Goal: Task Accomplishment & Management: Manage account settings

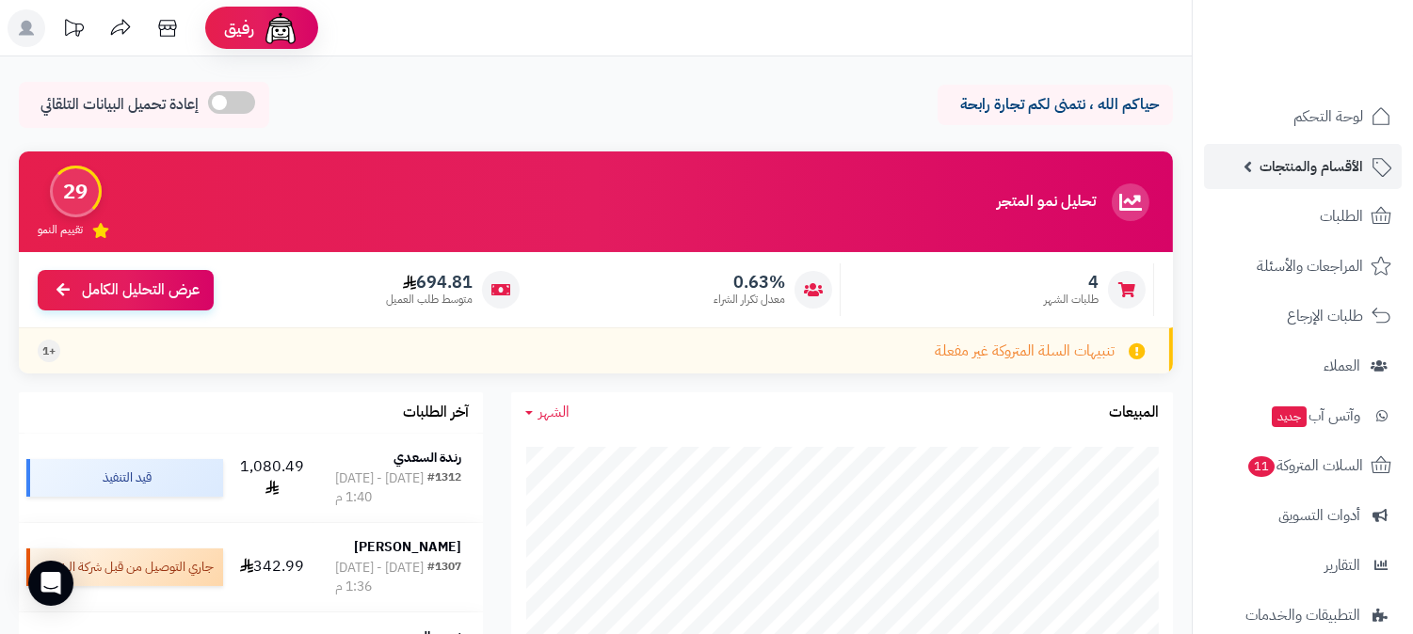
click at [1335, 184] on link "الأقسام والمنتجات" at bounding box center [1303, 166] width 198 height 45
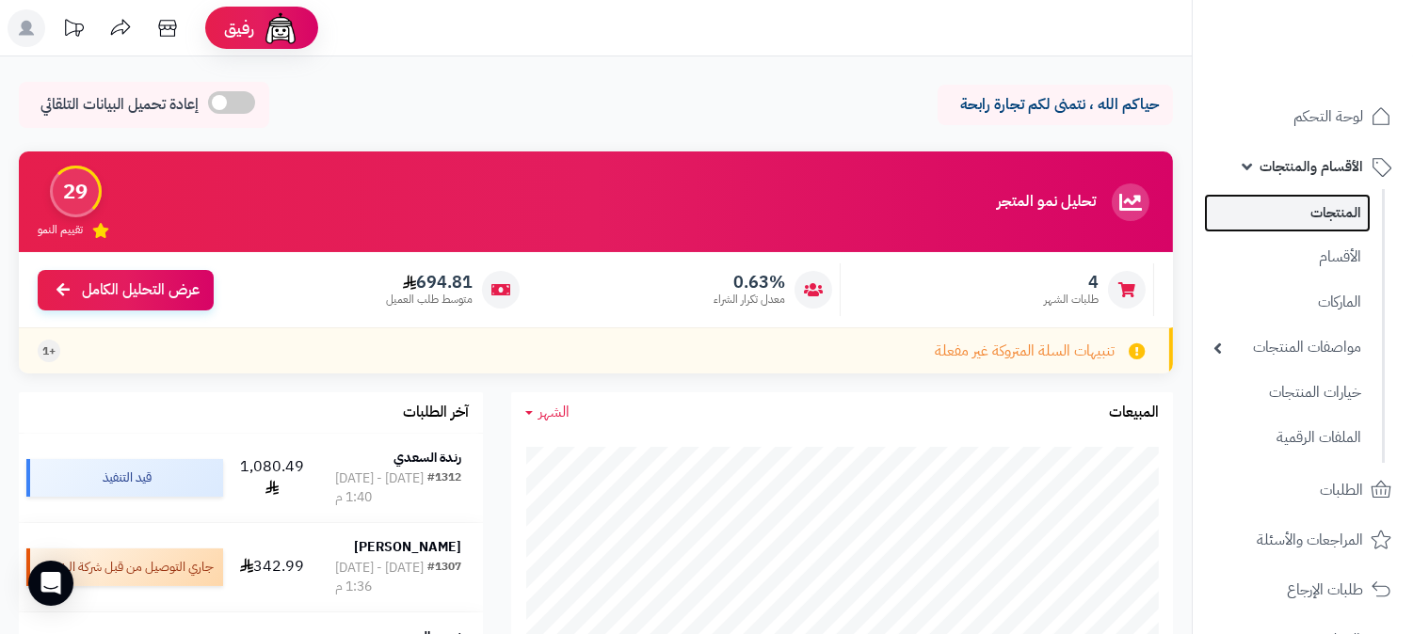
click at [1333, 217] on link "المنتجات" at bounding box center [1287, 213] width 167 height 39
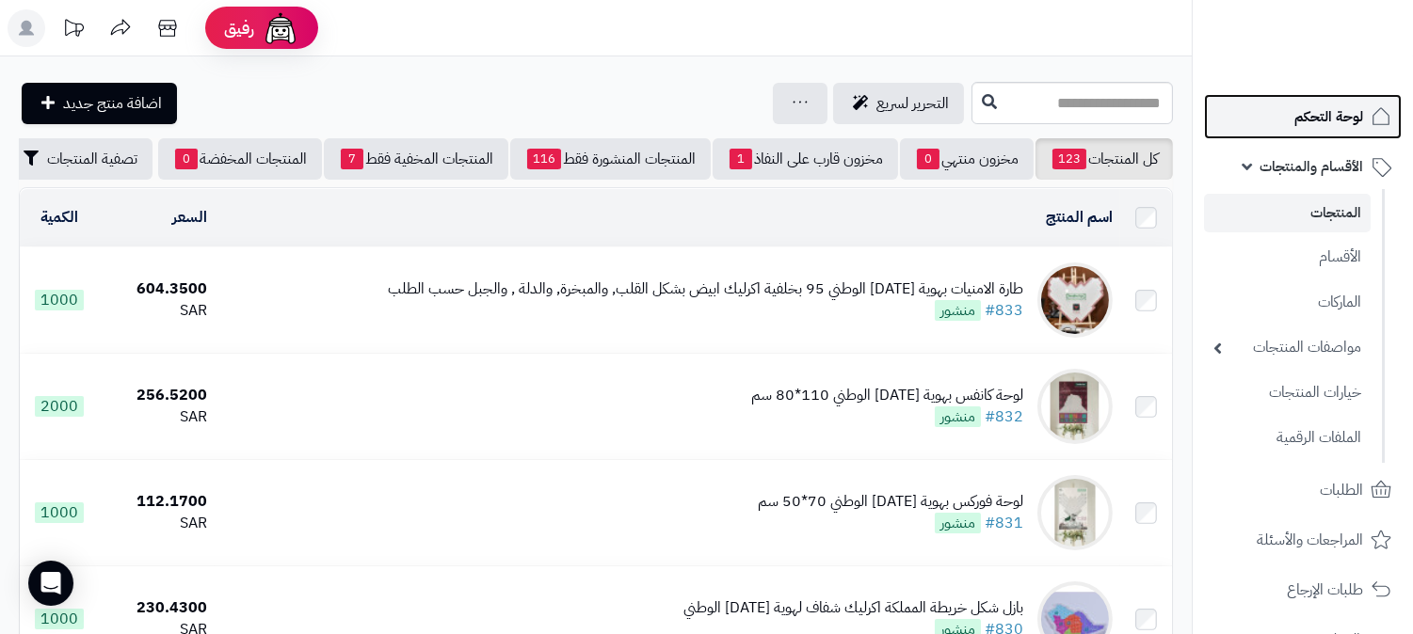
click at [1286, 114] on link "لوحة التحكم" at bounding box center [1303, 116] width 198 height 45
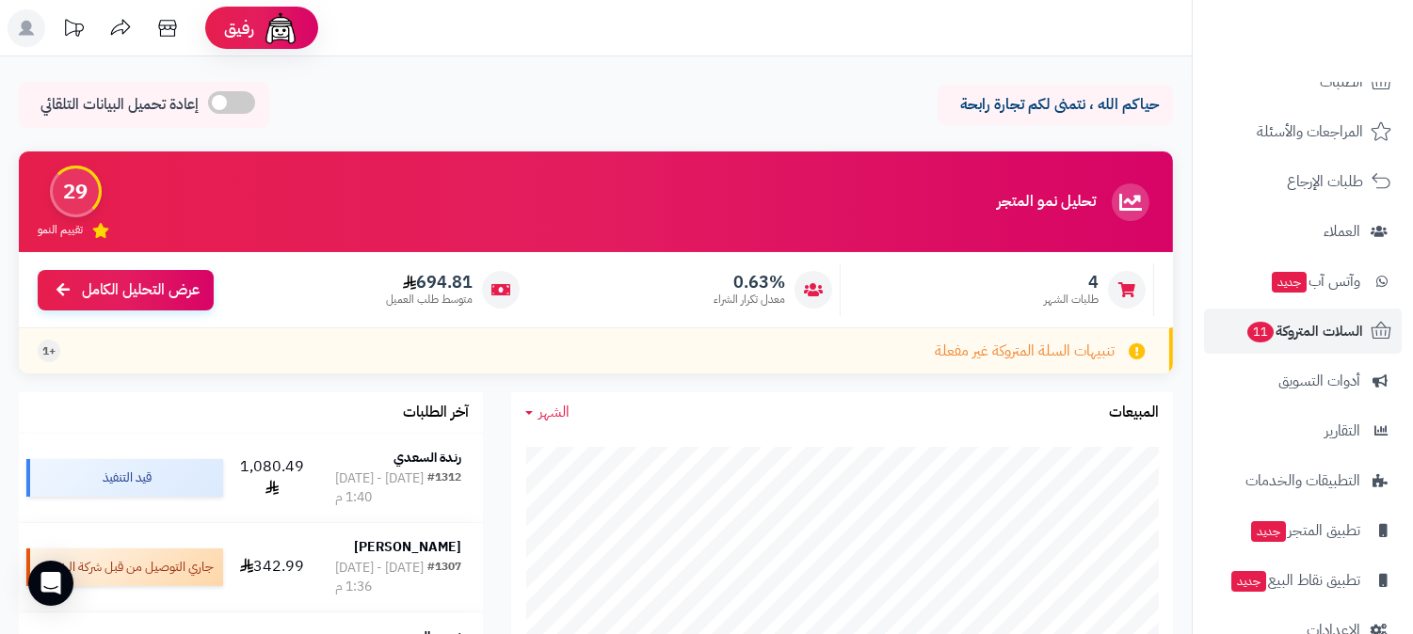
scroll to position [175, 0]
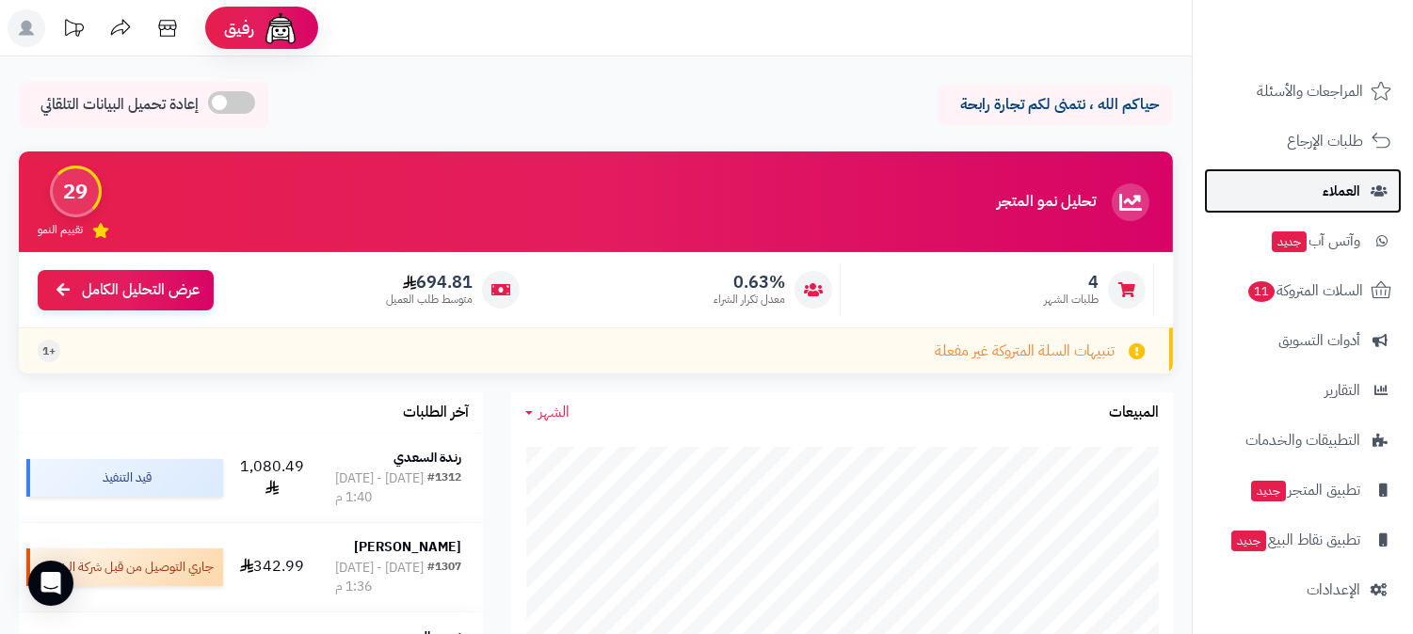
click at [1339, 182] on span "العملاء" at bounding box center [1341, 191] width 38 height 26
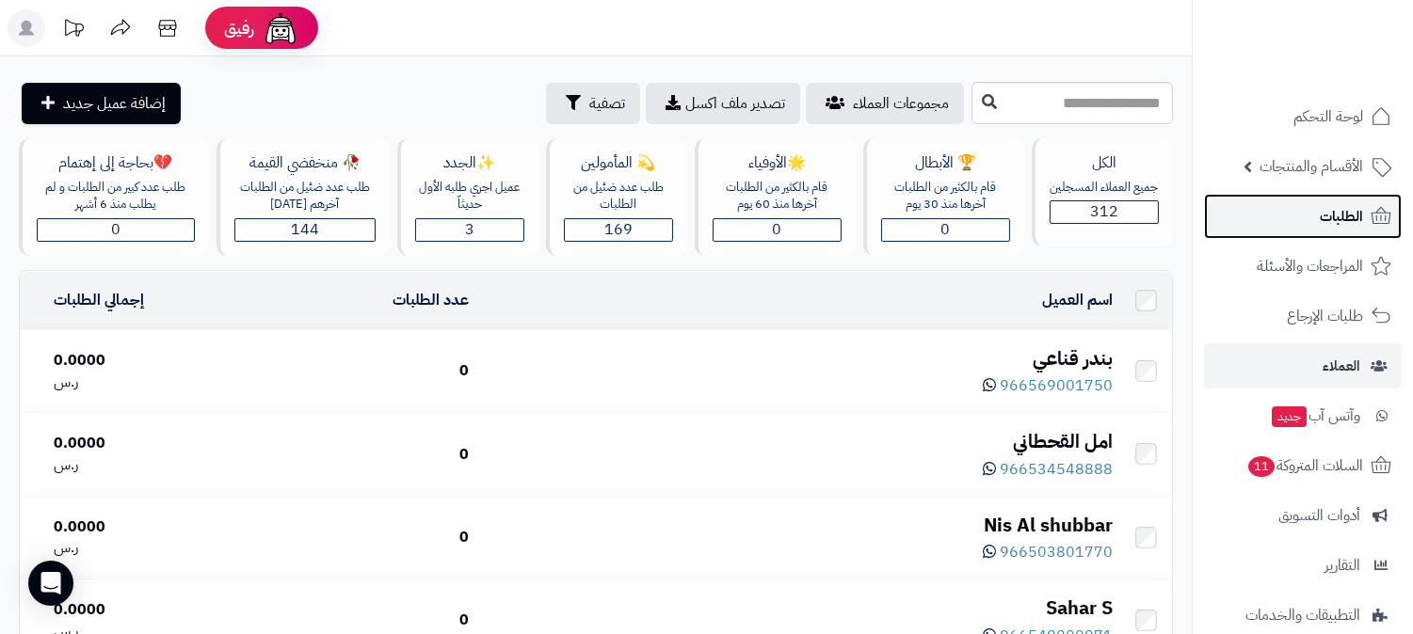
click at [1313, 198] on link "الطلبات" at bounding box center [1303, 216] width 198 height 45
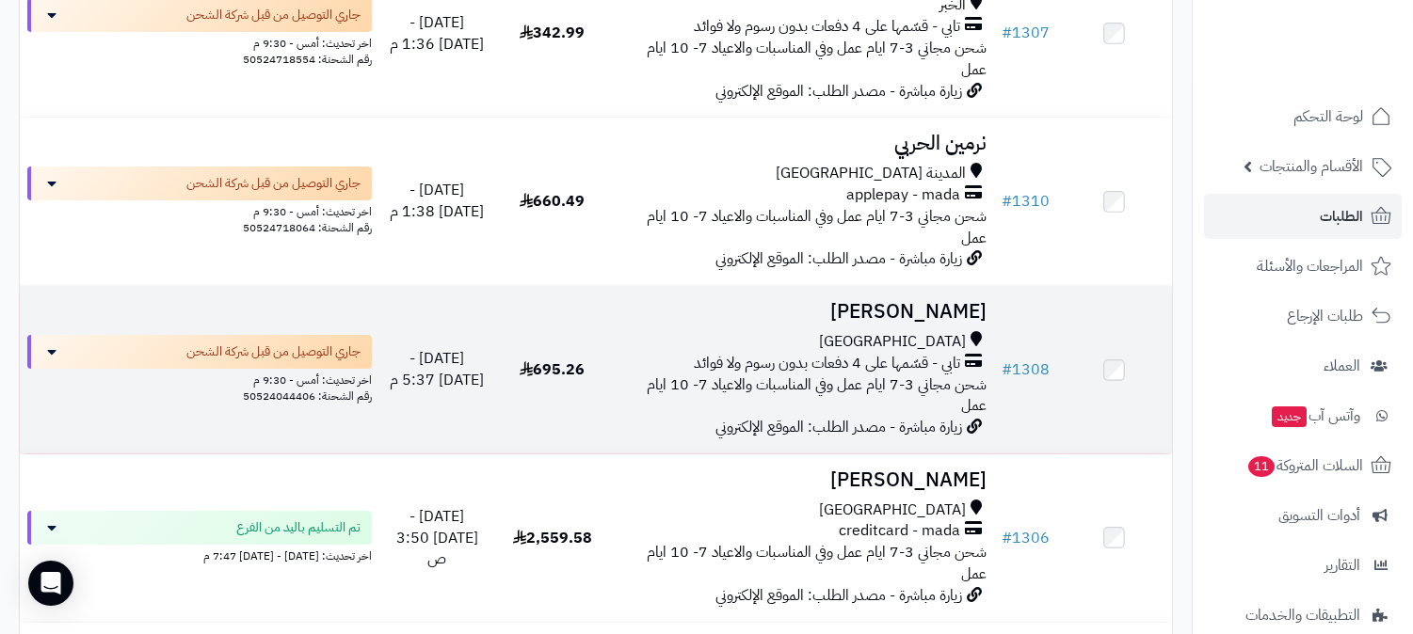
scroll to position [522, 0]
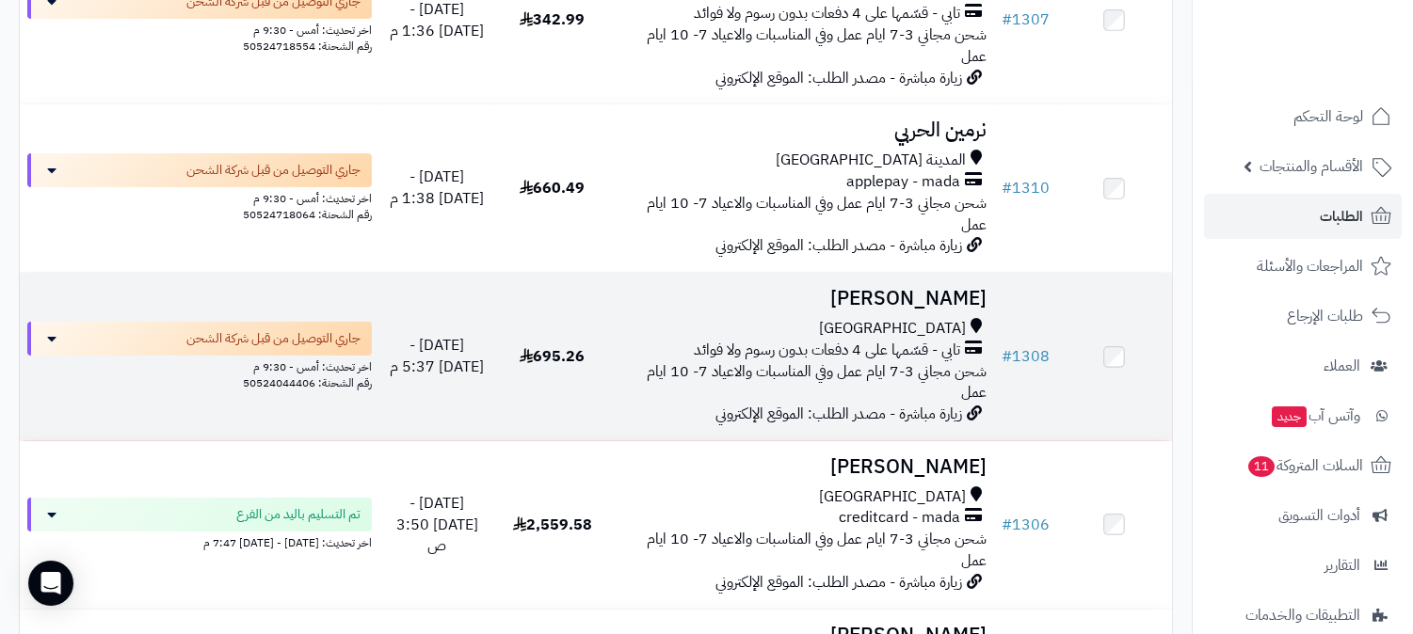
click at [932, 318] on div "جدة" at bounding box center [801, 329] width 369 height 22
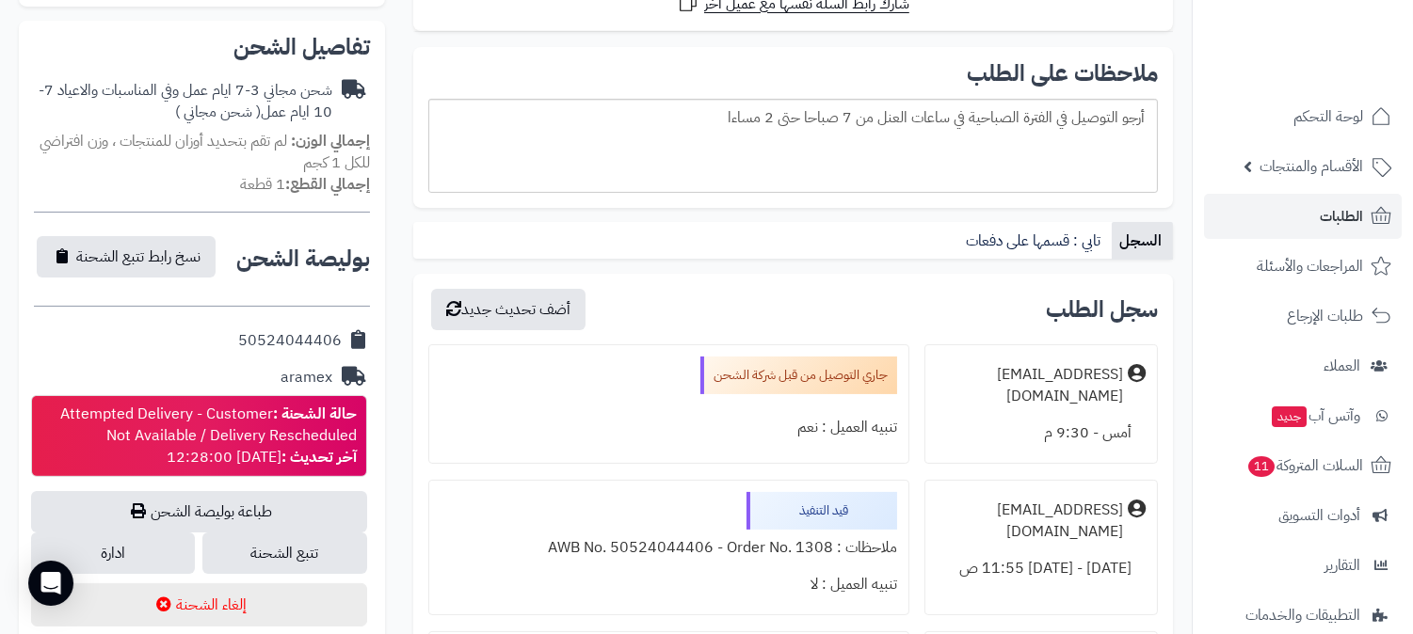
scroll to position [731, 0]
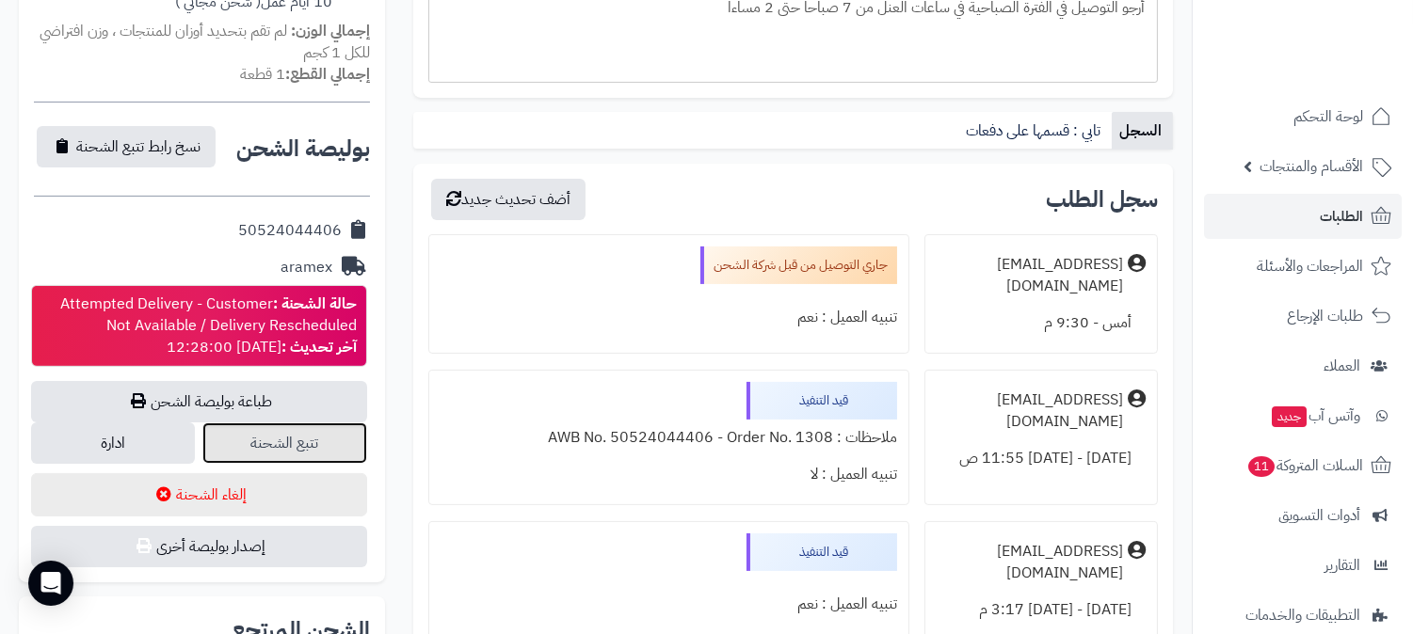
click at [286, 424] on link "تتبع الشحنة" at bounding box center [284, 443] width 164 height 41
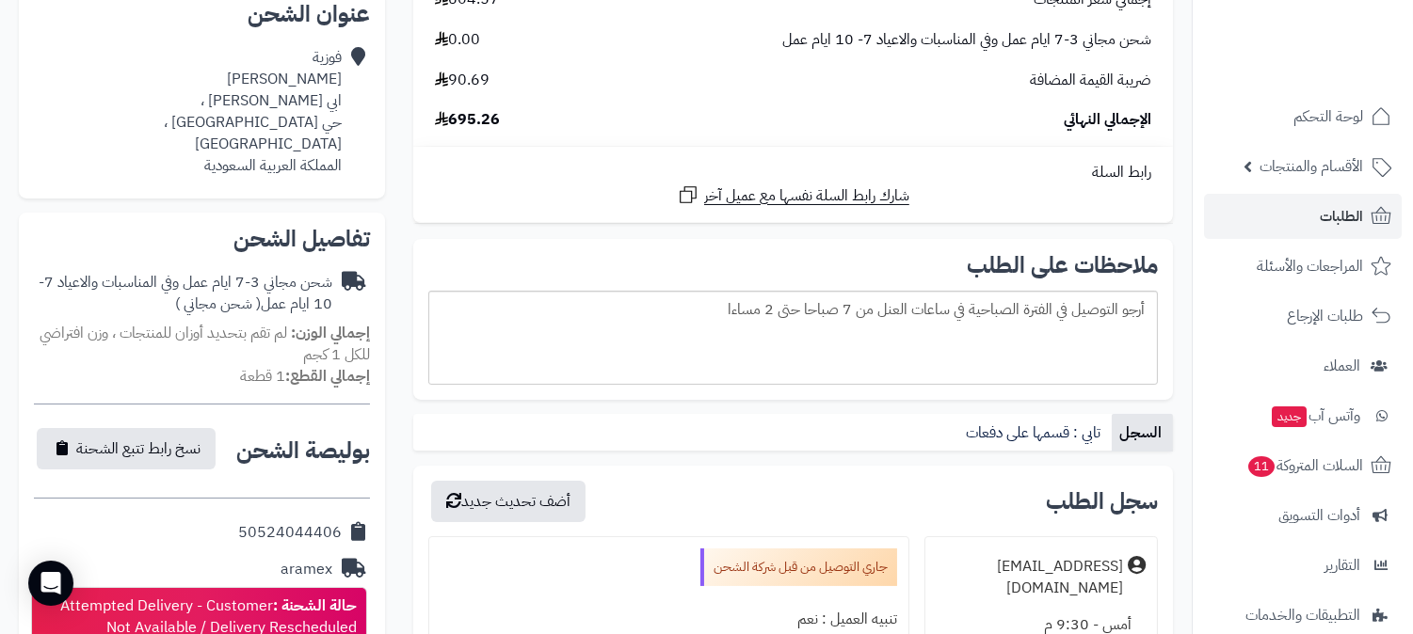
scroll to position [418, 0]
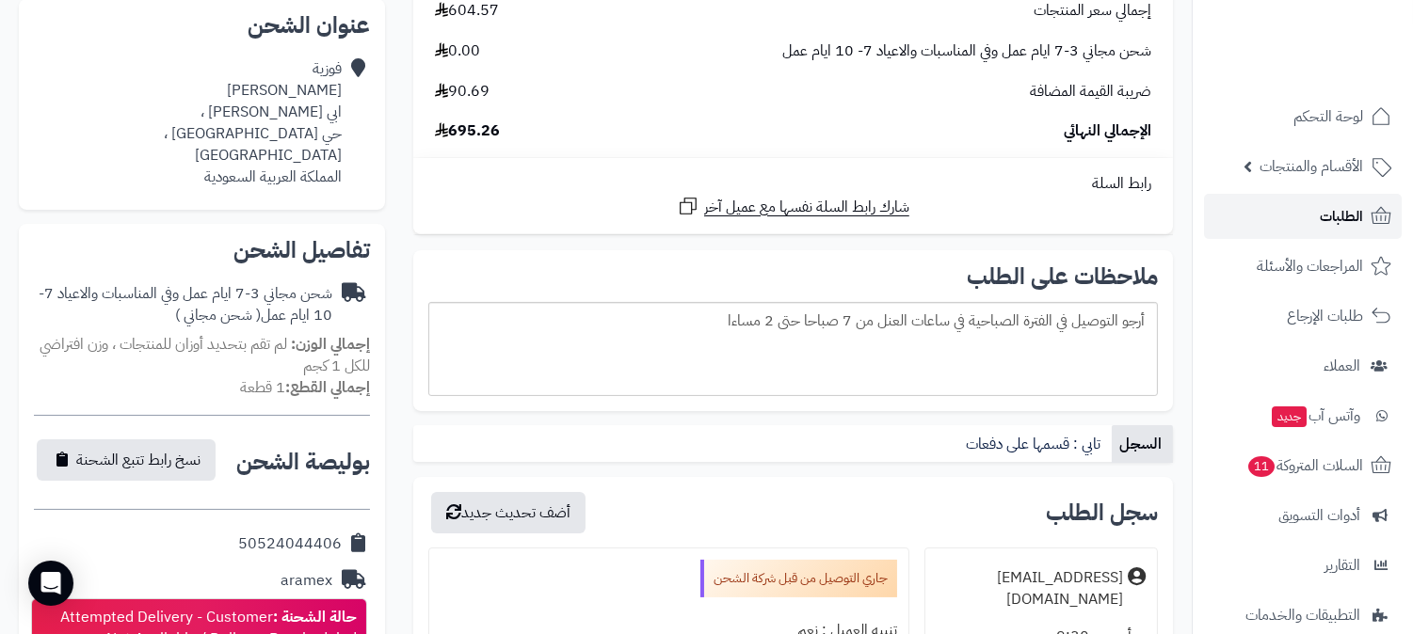
click at [1328, 217] on span "الطلبات" at bounding box center [1341, 216] width 43 height 26
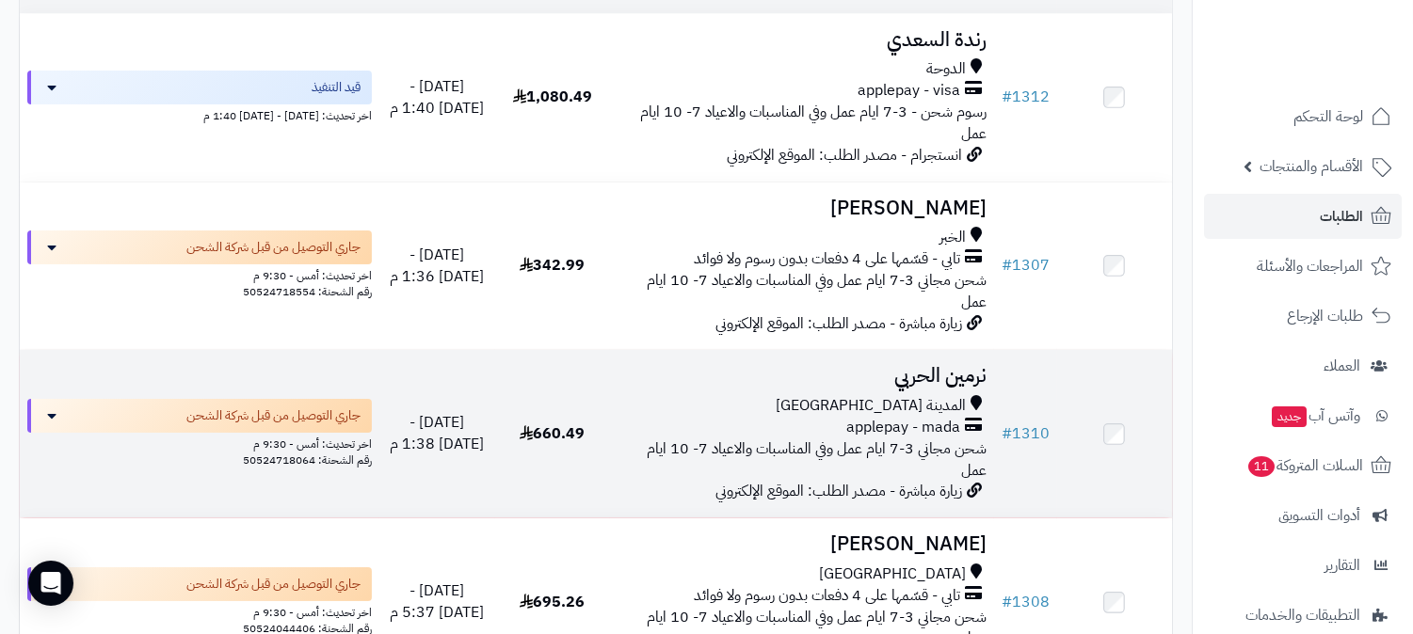
scroll to position [313, 0]
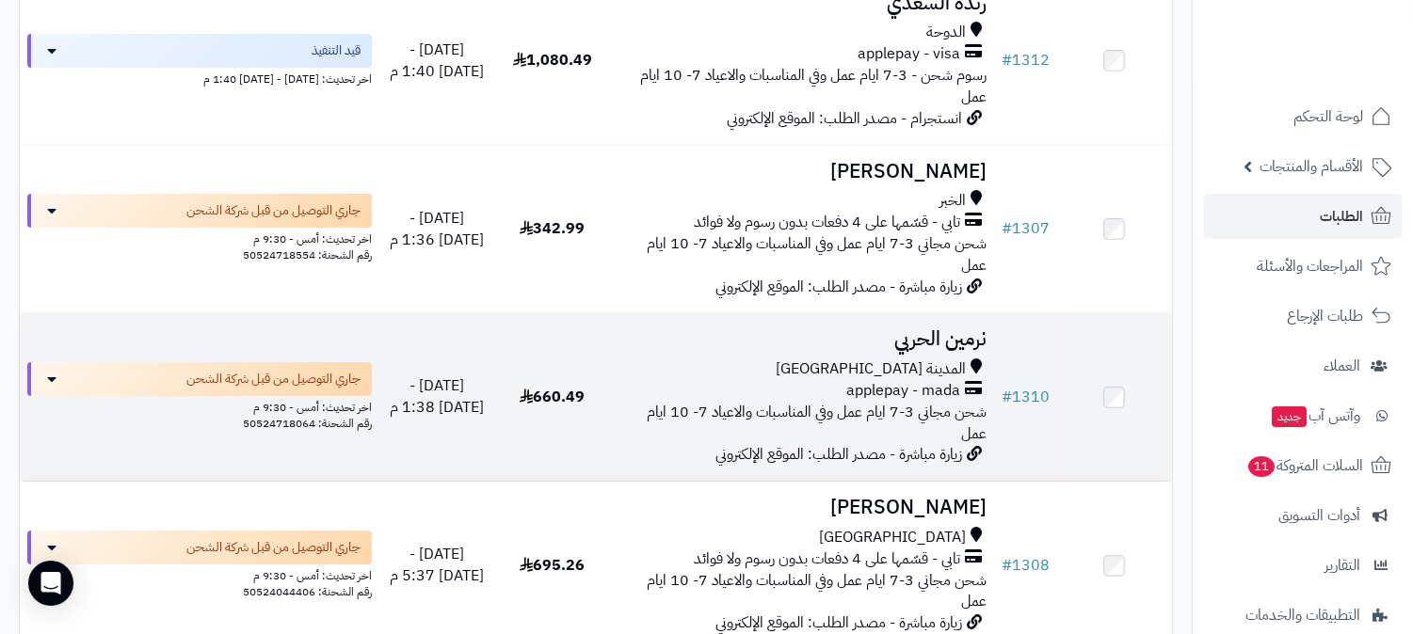
click at [841, 391] on div "applepay - mada" at bounding box center [801, 391] width 369 height 22
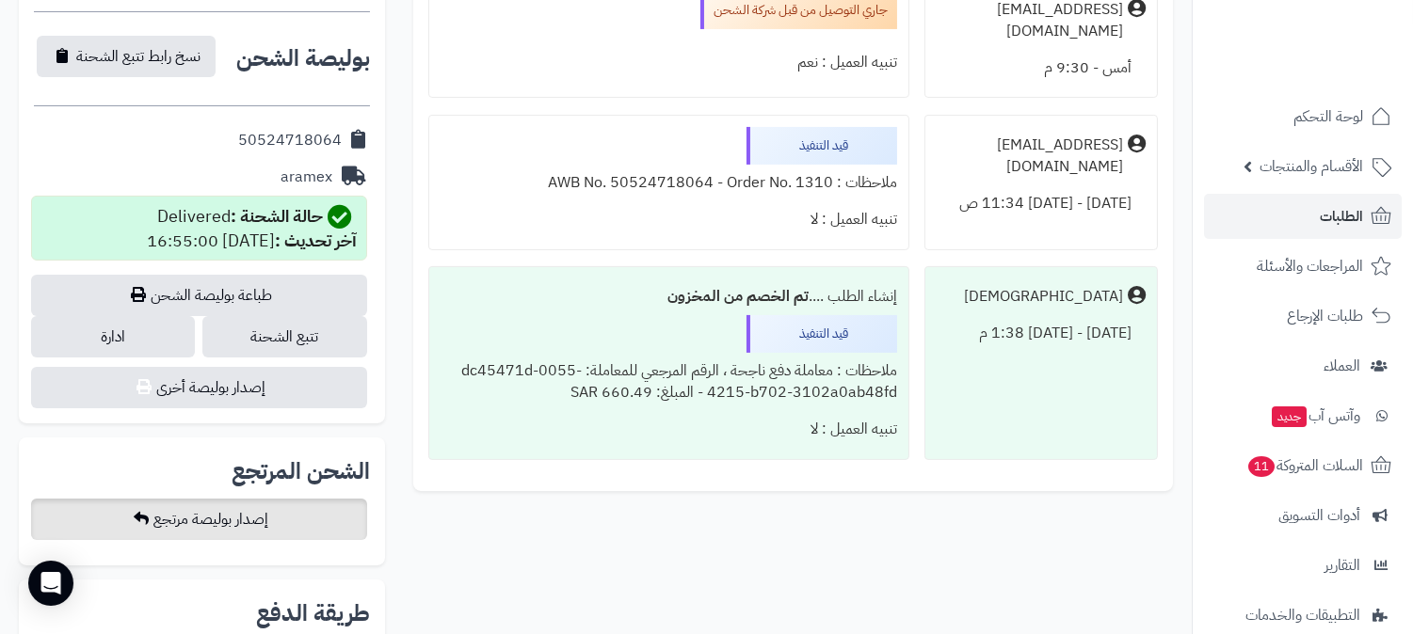
scroll to position [836, 0]
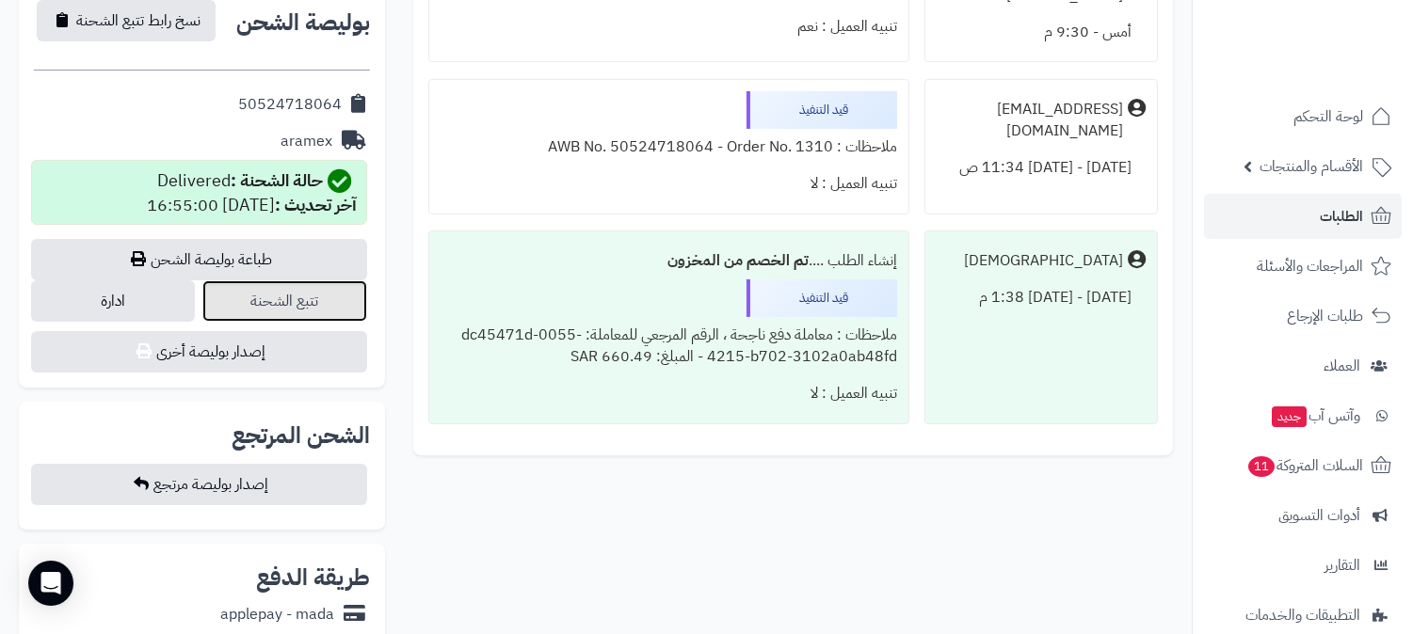
click at [284, 280] on link "تتبع الشحنة" at bounding box center [284, 300] width 164 height 41
click at [296, 280] on link "تتبع الشحنة" at bounding box center [284, 300] width 164 height 41
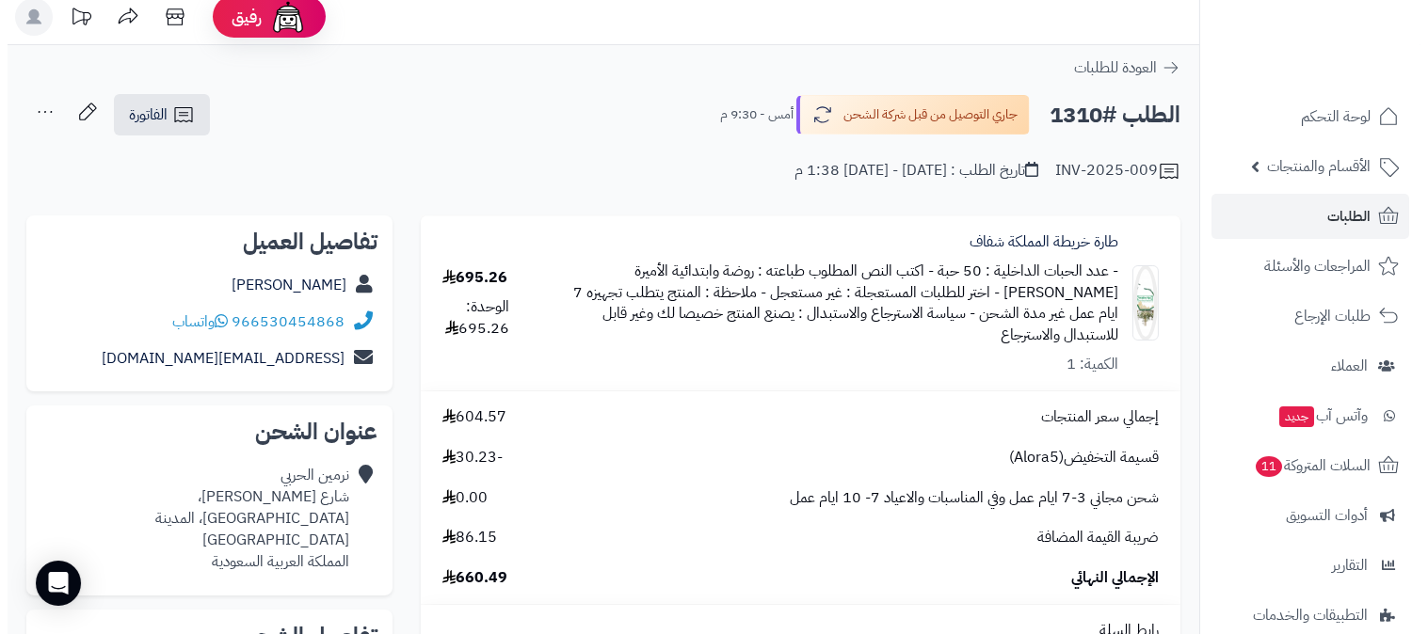
scroll to position [0, 0]
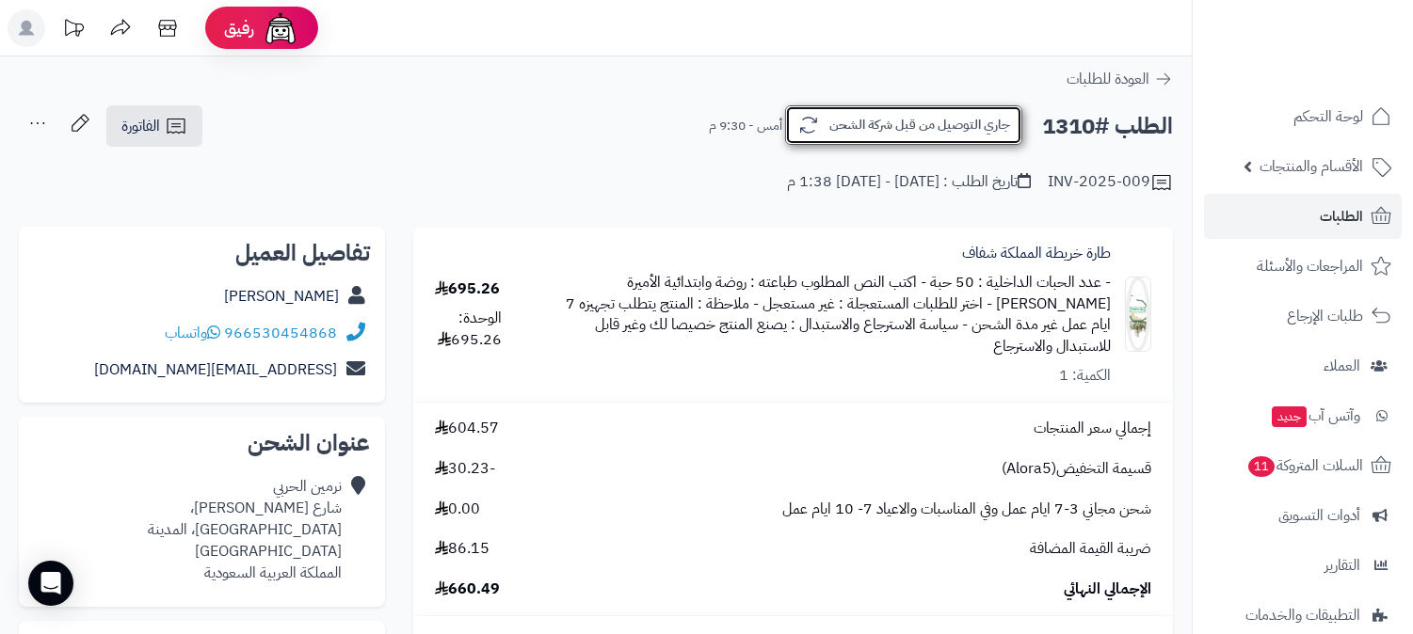
click at [820, 118] on button "جاري التوصيل من قبل شركة الشحن" at bounding box center [903, 125] width 237 height 40
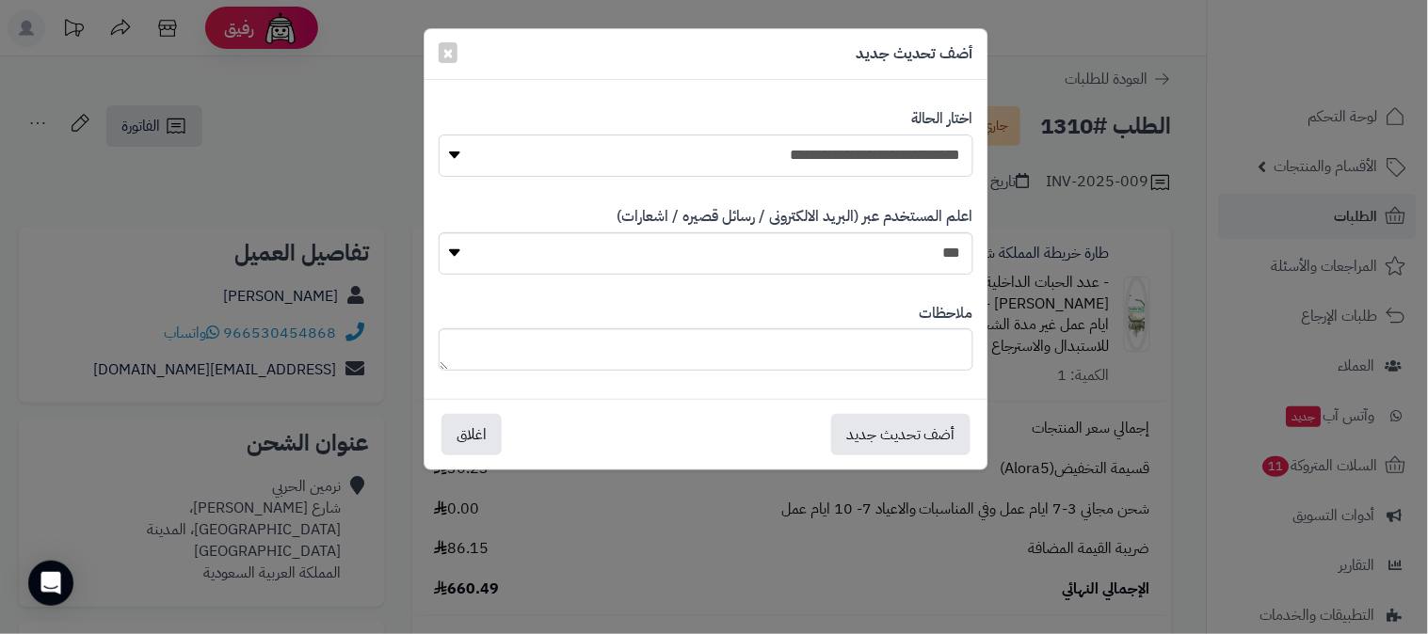
click at [834, 151] on select "**********" at bounding box center [706, 156] width 535 height 42
select select "**"
click at [439, 135] on select "**********" at bounding box center [706, 156] width 535 height 42
click at [898, 434] on button "أضف تحديث جديد" at bounding box center [900, 433] width 139 height 41
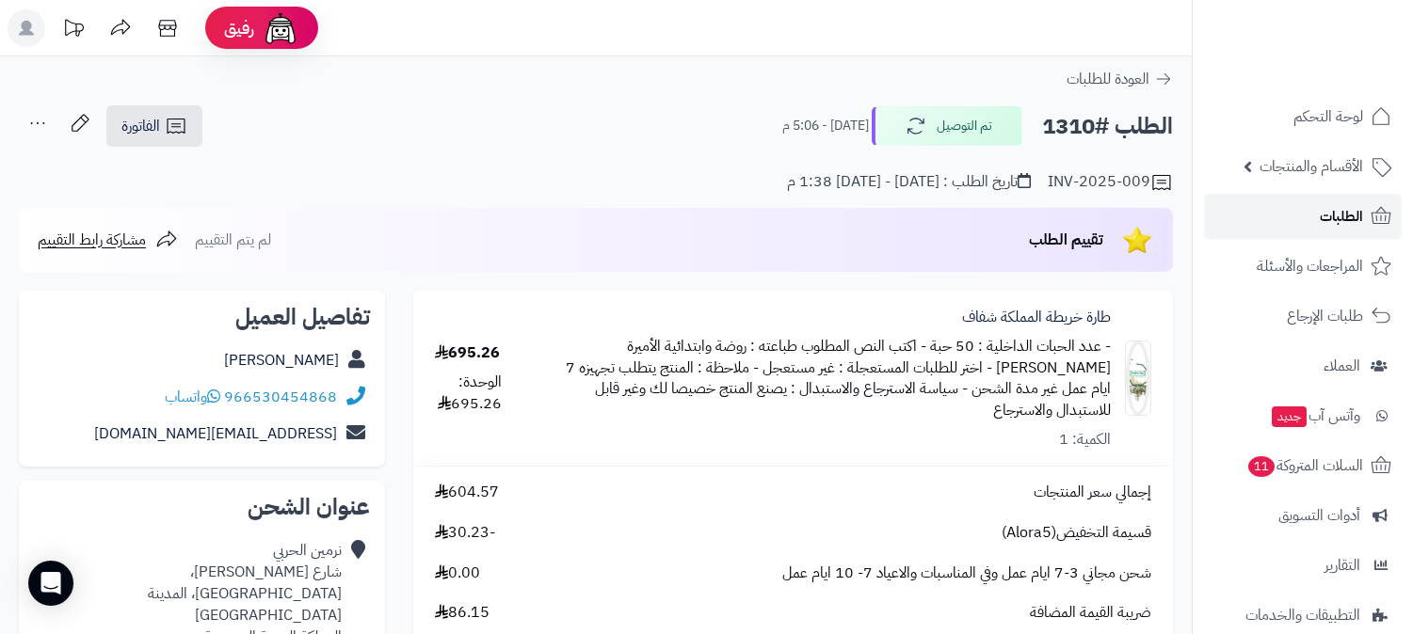
click at [1267, 208] on link "الطلبات" at bounding box center [1303, 216] width 198 height 45
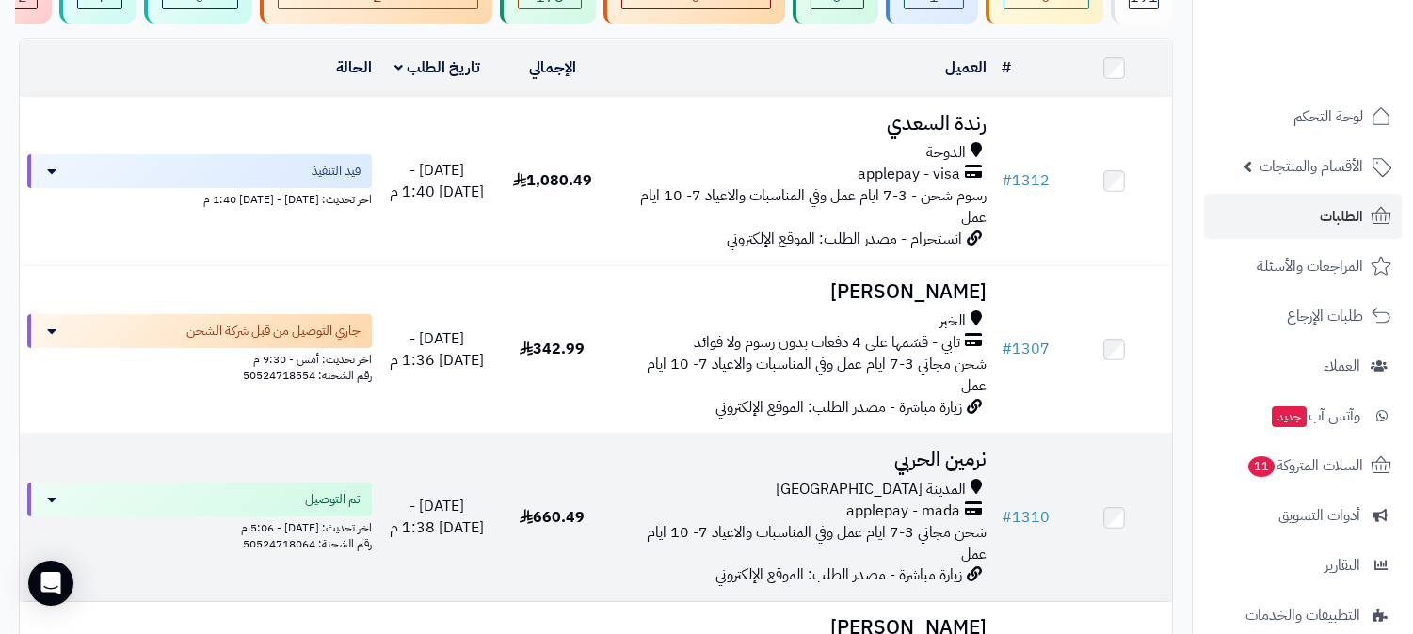
scroll to position [313, 0]
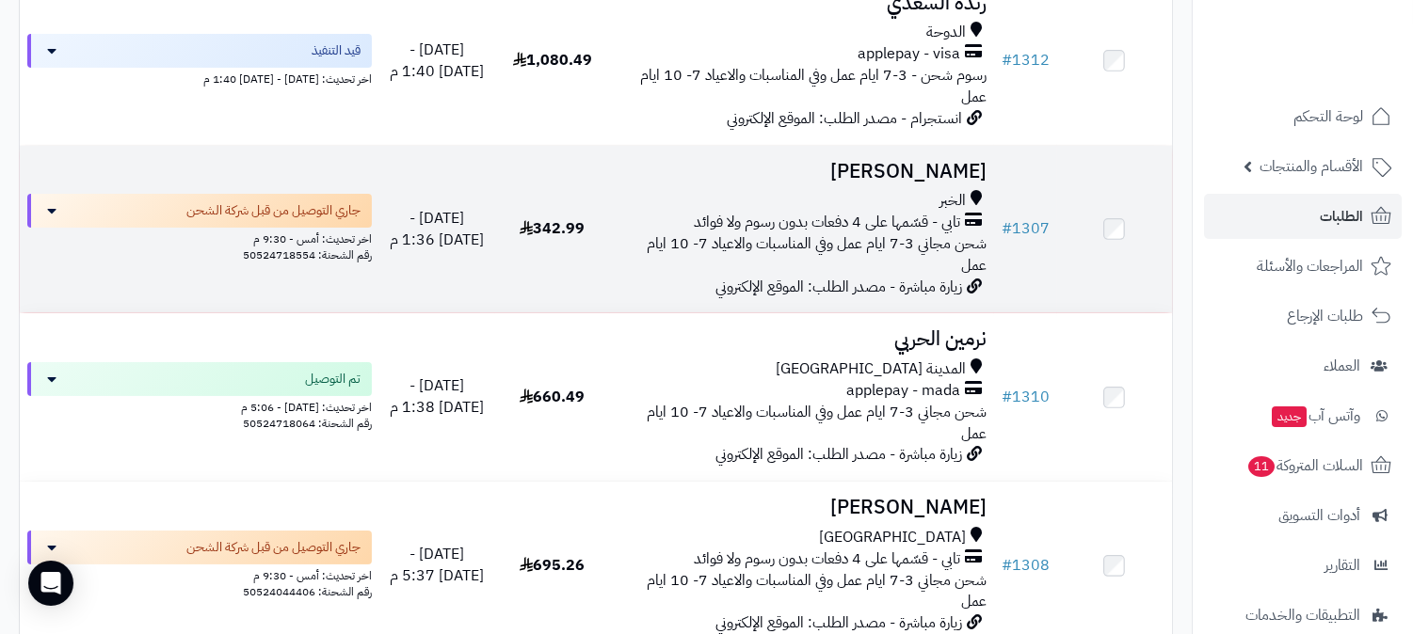
click at [698, 262] on span "شحن مجاني 3-7 ايام عمل وفي المناسبات والاعياد 7- 10 ايام عمل" at bounding box center [817, 254] width 340 height 44
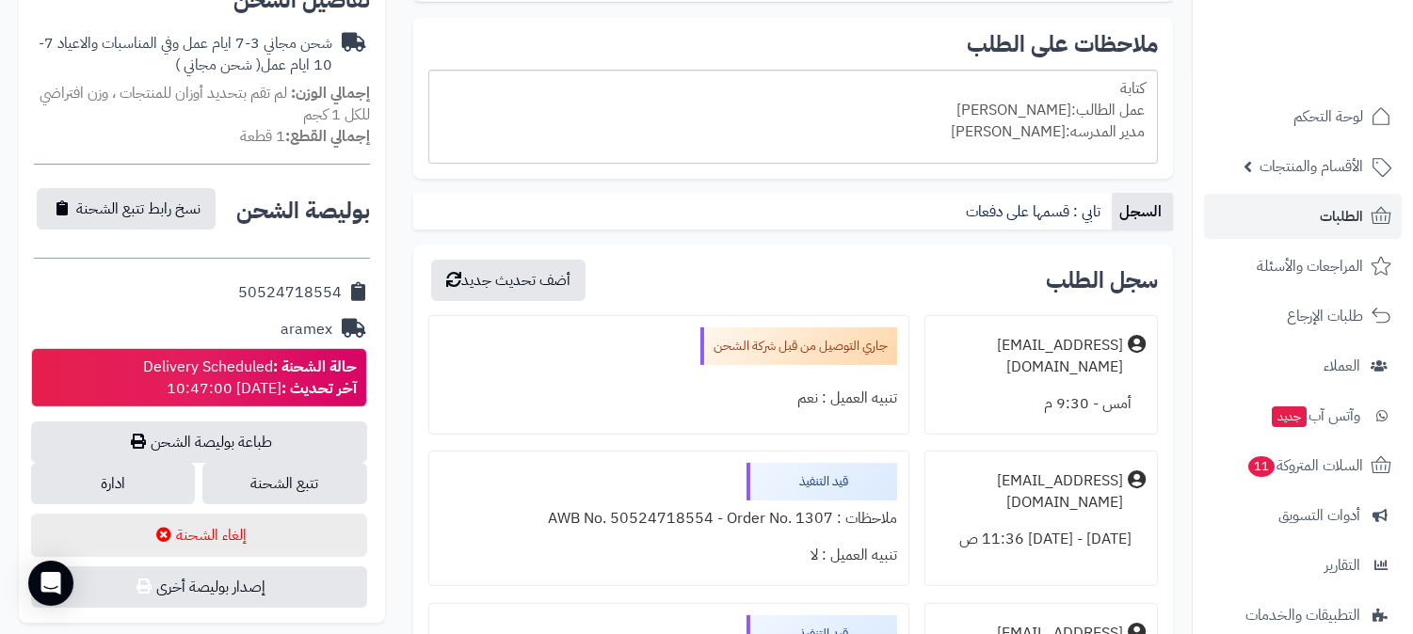
scroll to position [731, 0]
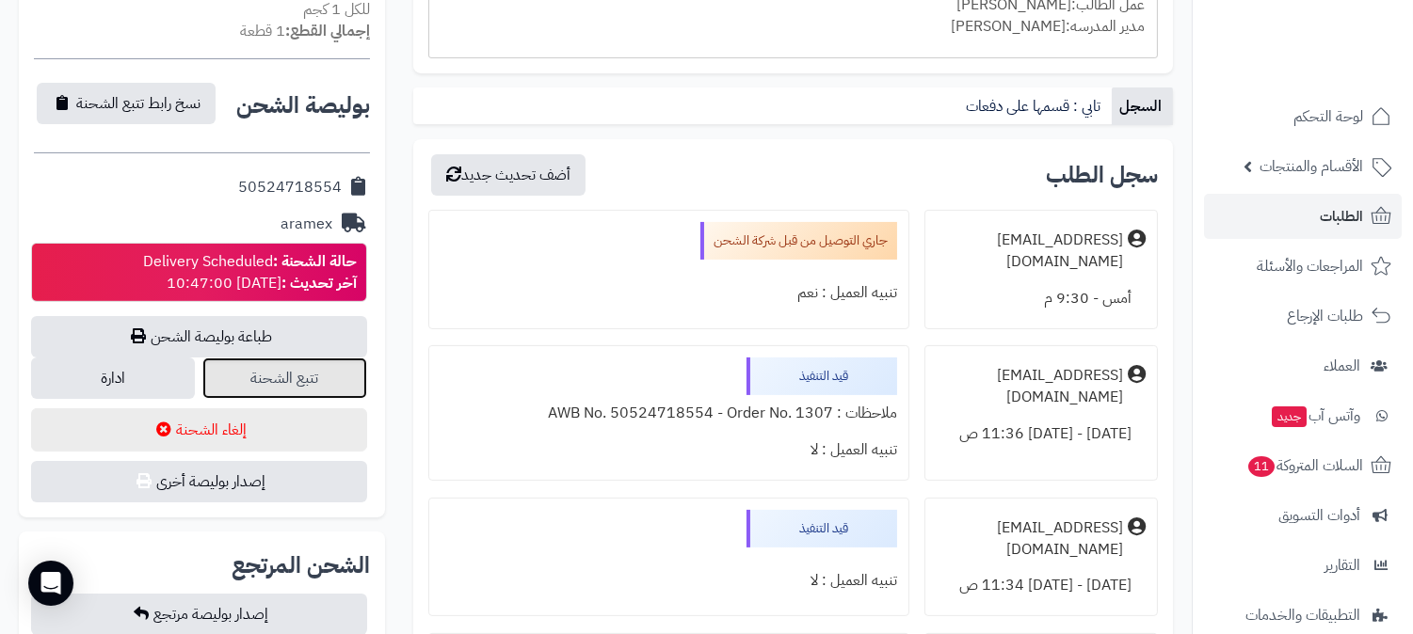
click at [327, 381] on link "تتبع الشحنة" at bounding box center [284, 378] width 164 height 41
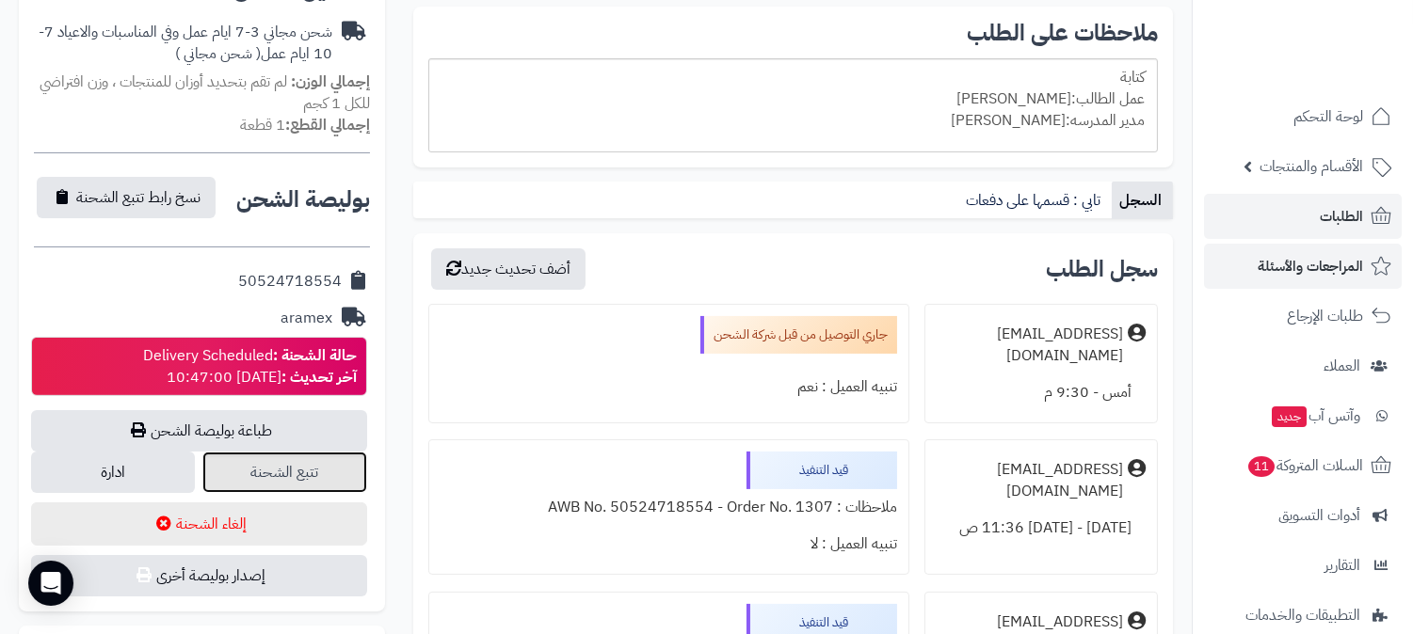
scroll to position [627, 0]
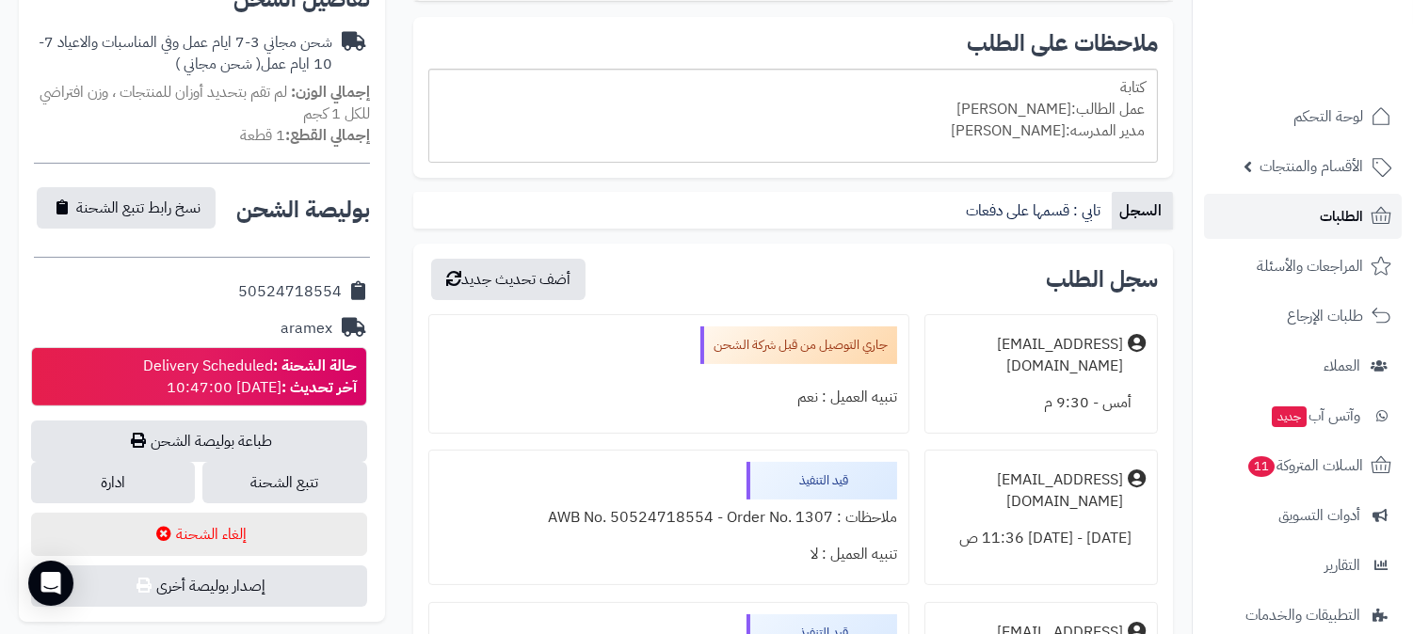
click at [1296, 216] on link "الطلبات" at bounding box center [1303, 216] width 198 height 45
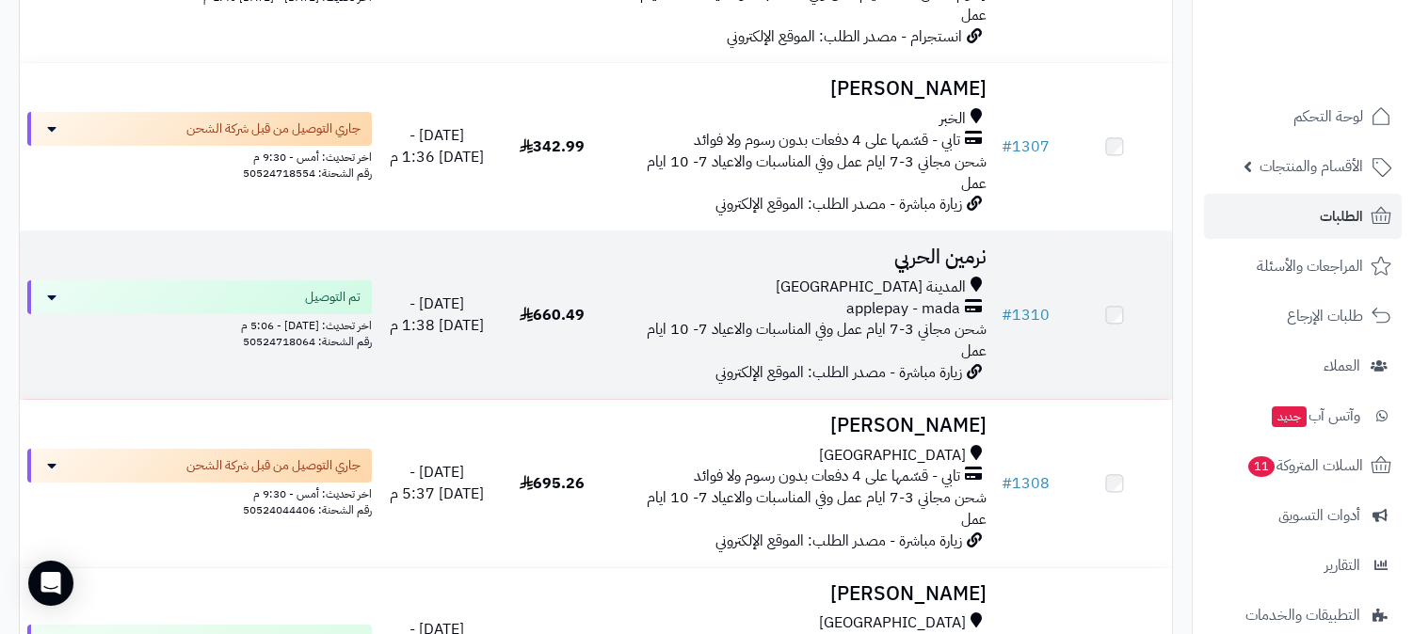
scroll to position [418, 0]
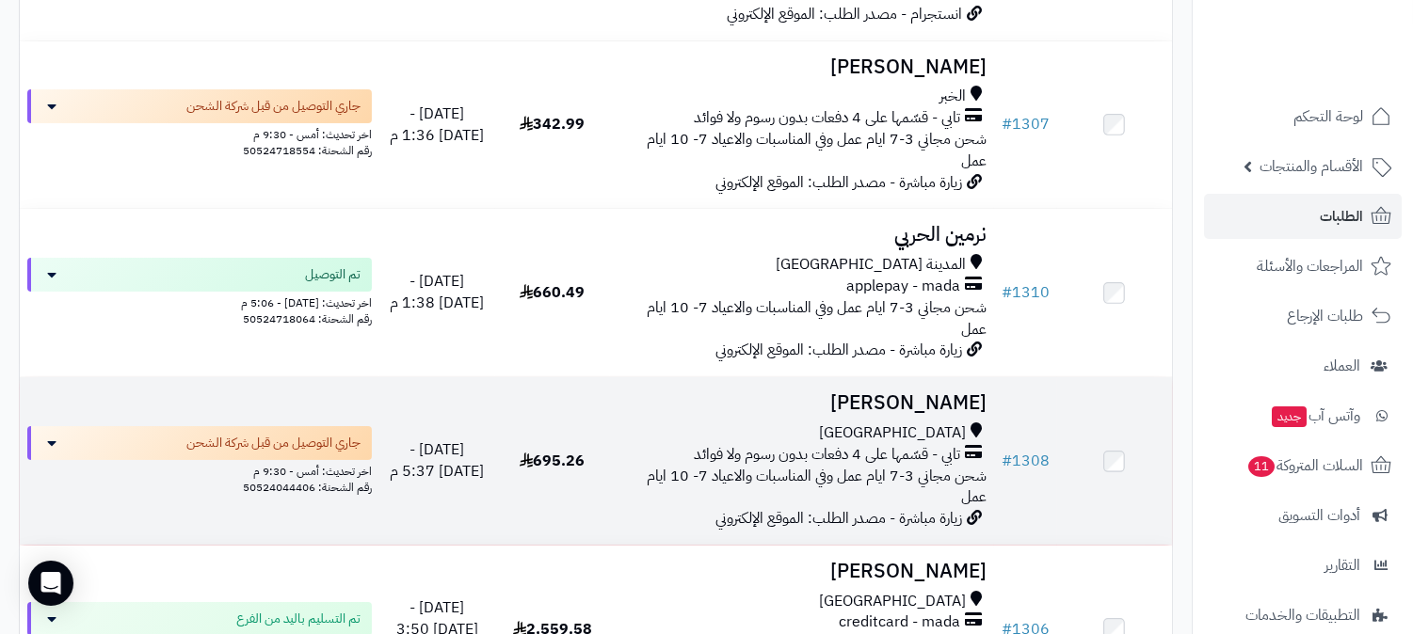
click at [731, 384] on td "[PERSON_NAME] [GEOGRAPHIC_DATA] تابي - قسّمها على 4 دفعات بدون رسوم ولا فوائد ش…" at bounding box center [802, 461] width 384 height 168
click at [781, 465] on span "شحن مجاني 3-7 ايام عمل وفي المناسبات والاعياد 7- 10 ايام عمل" at bounding box center [817, 487] width 340 height 44
